Goal: Task Accomplishment & Management: Use online tool/utility

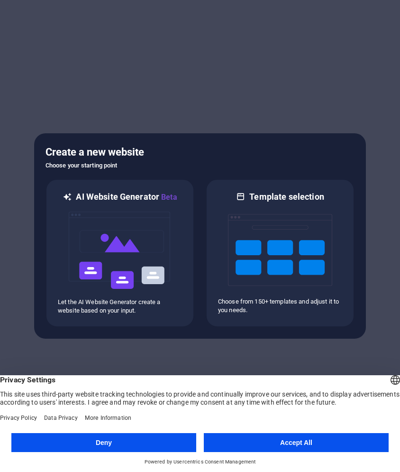
click at [122, 446] on button "Deny" at bounding box center [103, 442] width 185 height 19
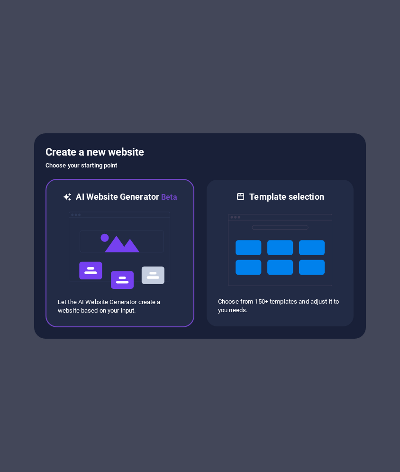
click at [134, 252] on img at bounding box center [120, 250] width 104 height 95
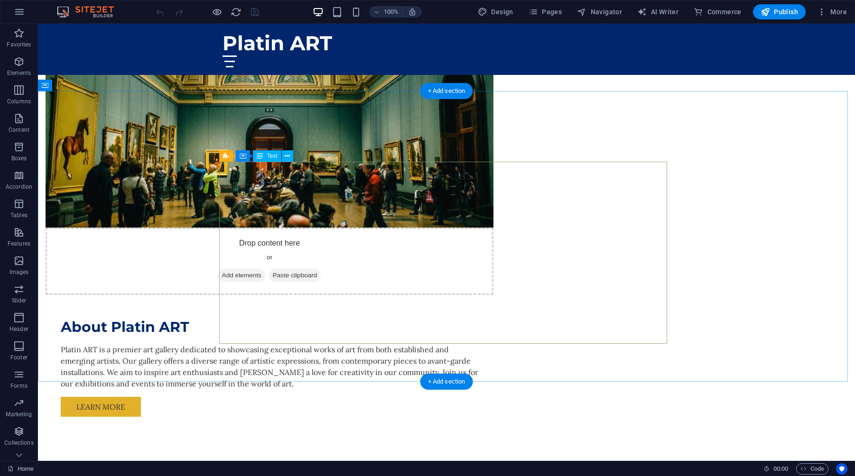
scroll to position [395, 0]
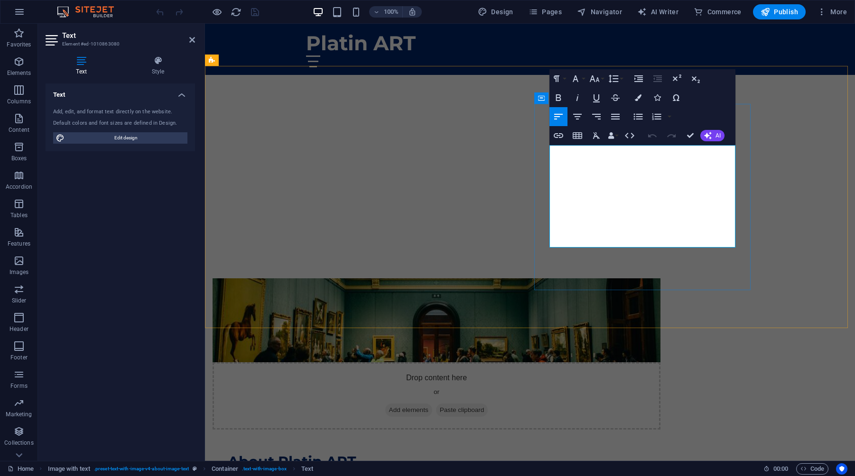
click at [466, 278] on div "Drop content here or Add elements Paste clipboard" at bounding box center [436, 353] width 448 height 151
